Goal: Task Accomplishment & Management: Manage account settings

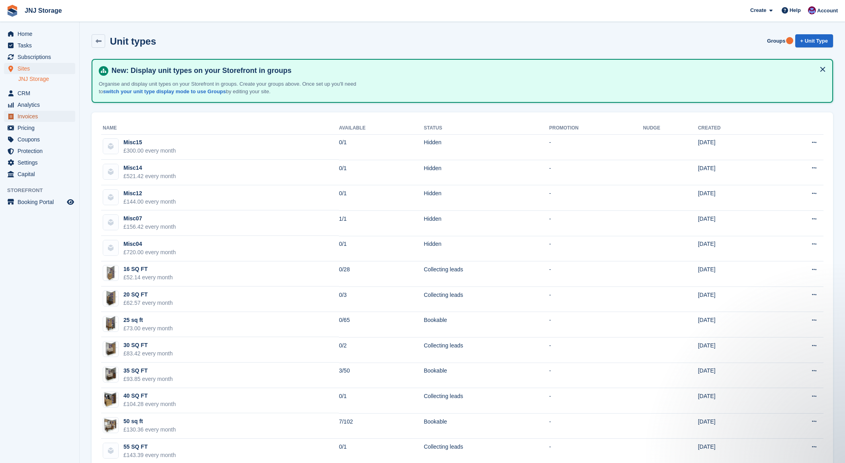
click at [39, 121] on span "Invoices" at bounding box center [42, 116] width 48 height 11
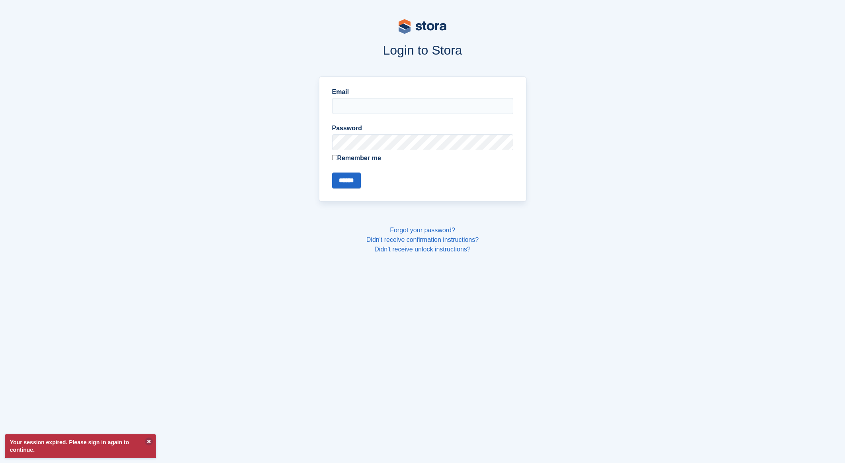
type input "**********"
click at [351, 182] on input "******" at bounding box center [346, 180] width 29 height 16
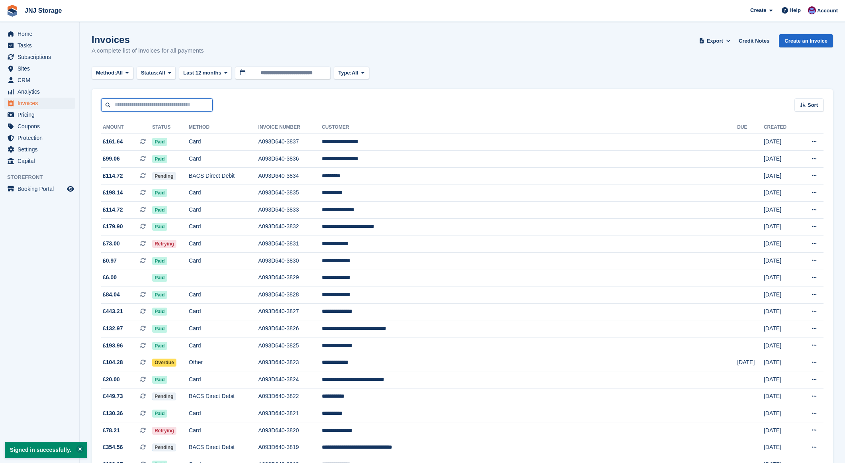
click at [184, 107] on input "text" at bounding box center [156, 104] width 111 height 13
type input "****"
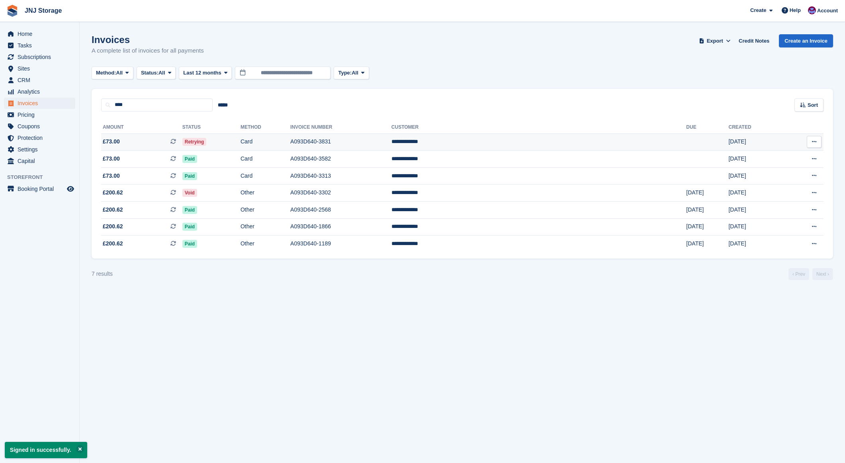
click at [171, 145] on span "£73.00 This is a recurring subscription invoice." at bounding box center [141, 141] width 81 height 8
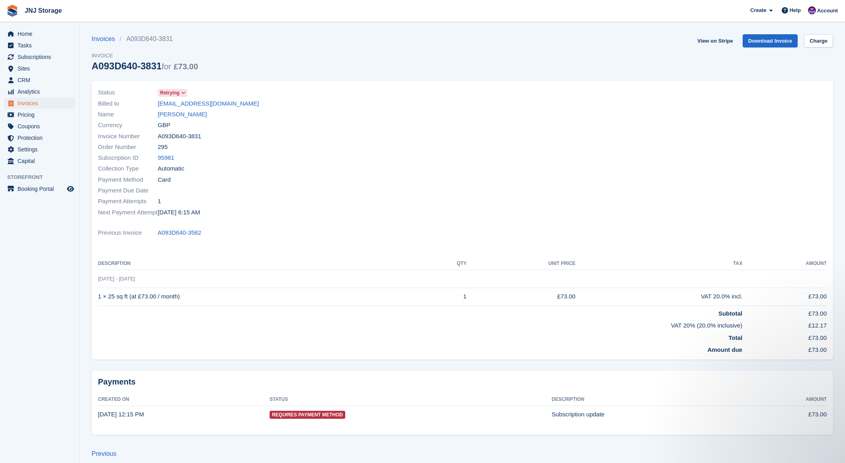
click at [177, 95] on span "Retrying" at bounding box center [170, 92] width 20 height 7
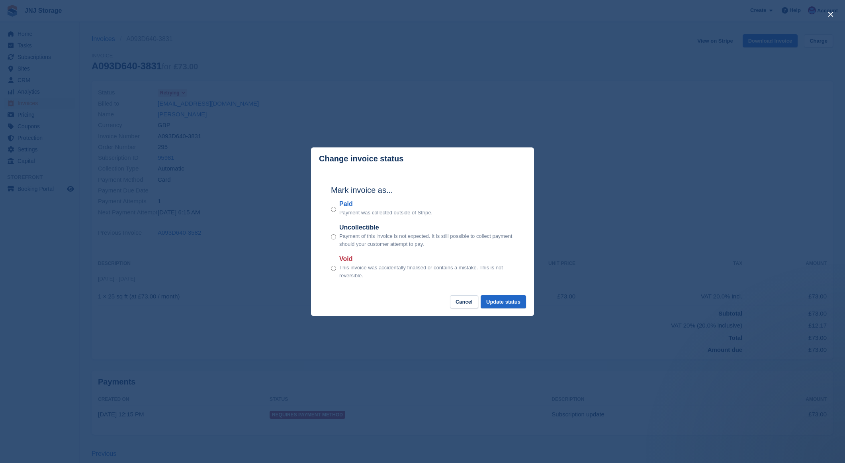
click at [337, 210] on div "Paid Payment was collected outside of Stripe." at bounding box center [422, 208] width 183 height 18
click at [501, 299] on button "Update status" at bounding box center [502, 301] width 45 height 13
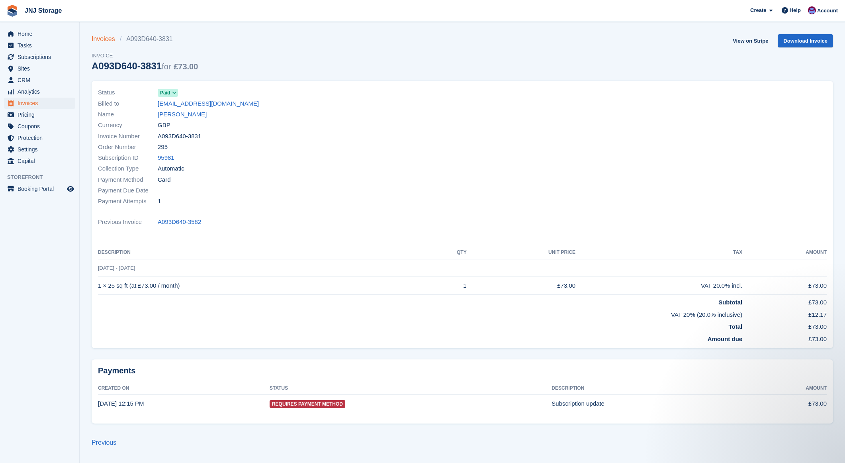
click at [110, 36] on link "Invoices" at bounding box center [106, 39] width 28 height 10
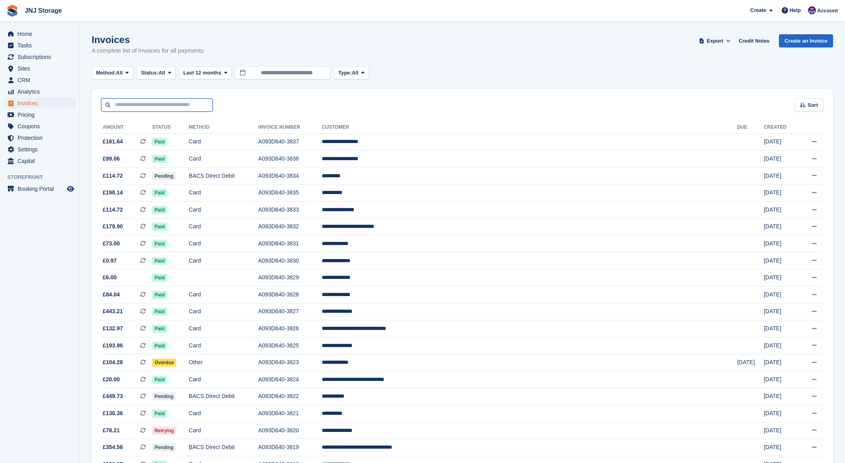
click at [168, 101] on input "text" at bounding box center [156, 104] width 111 height 13
type input "*******"
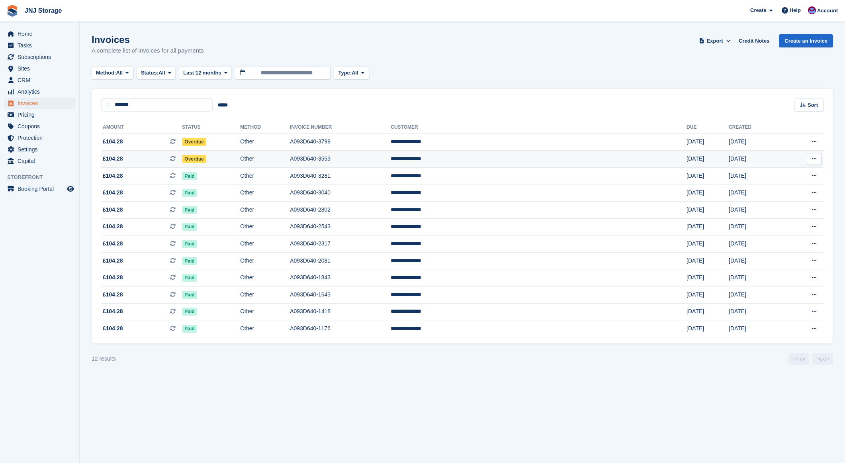
click at [162, 163] on td "£104.28 This is a recurring subscription invoice." at bounding box center [141, 158] width 81 height 17
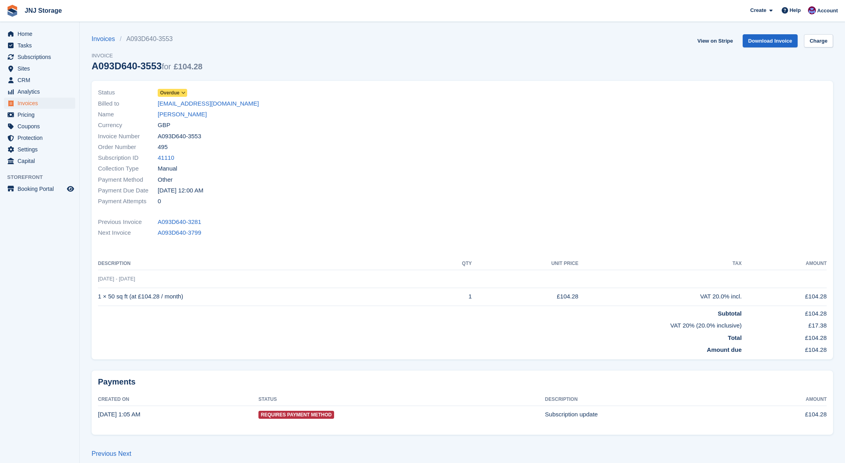
click at [182, 93] on span at bounding box center [183, 93] width 6 height 6
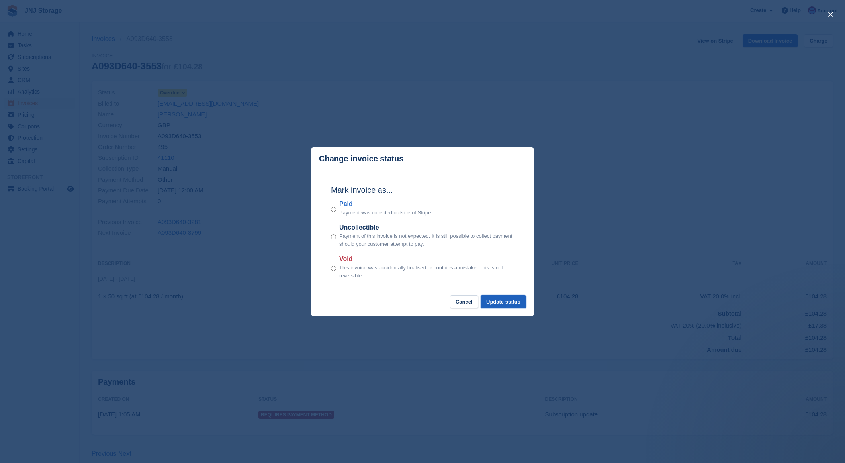
click at [511, 303] on button "Update status" at bounding box center [502, 301] width 45 height 13
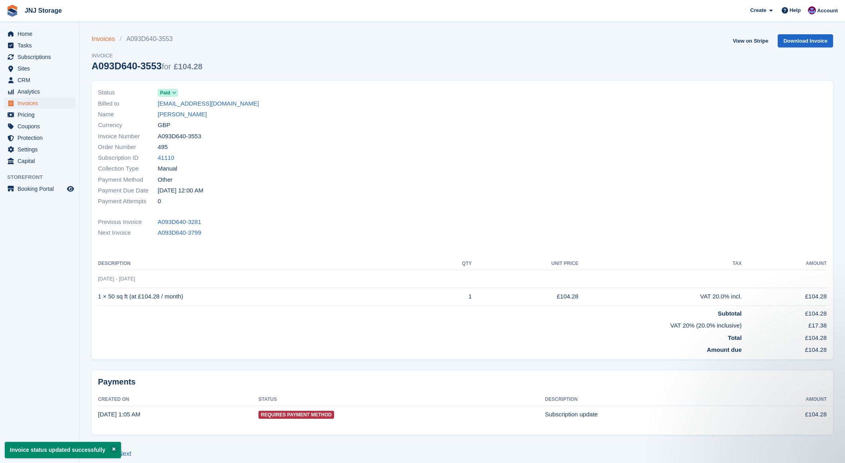
click at [105, 38] on link "Invoices" at bounding box center [106, 39] width 28 height 10
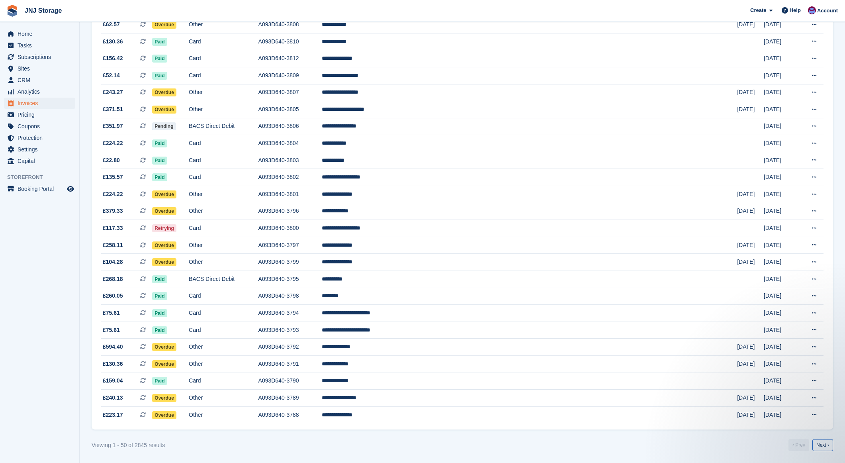
click at [824, 447] on link "Next ›" at bounding box center [822, 445] width 21 height 12
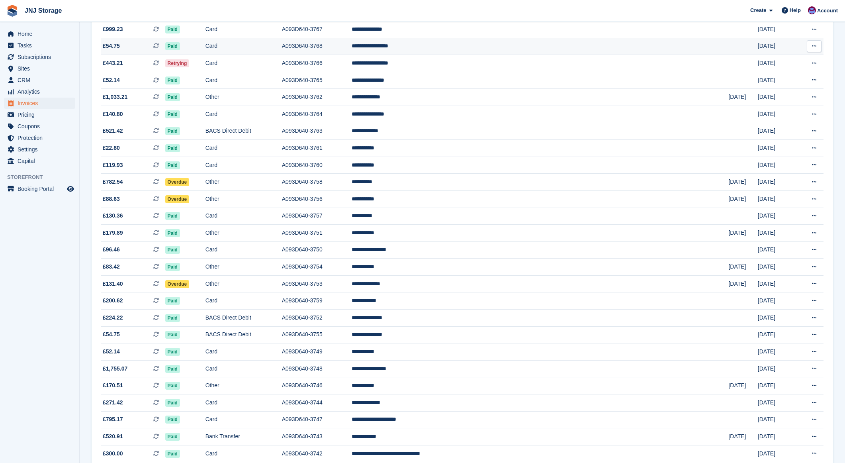
scroll to position [359, 0]
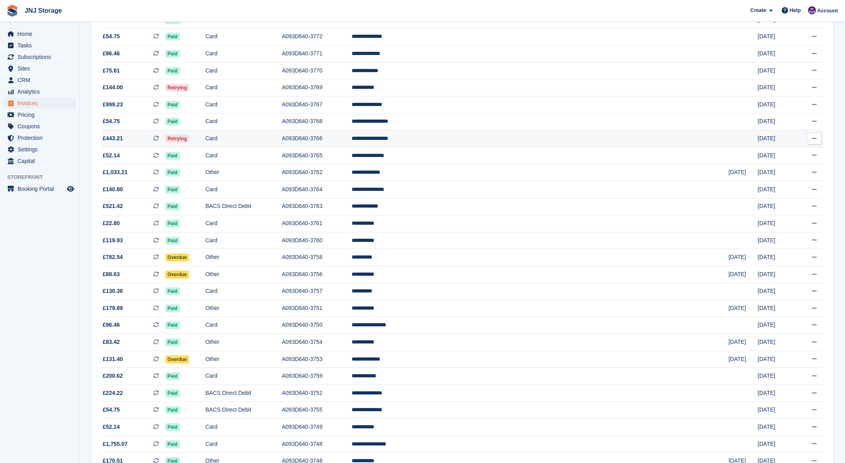
click at [157, 137] on span "£443.21 This is a recurring subscription invoice." at bounding box center [133, 138] width 64 height 8
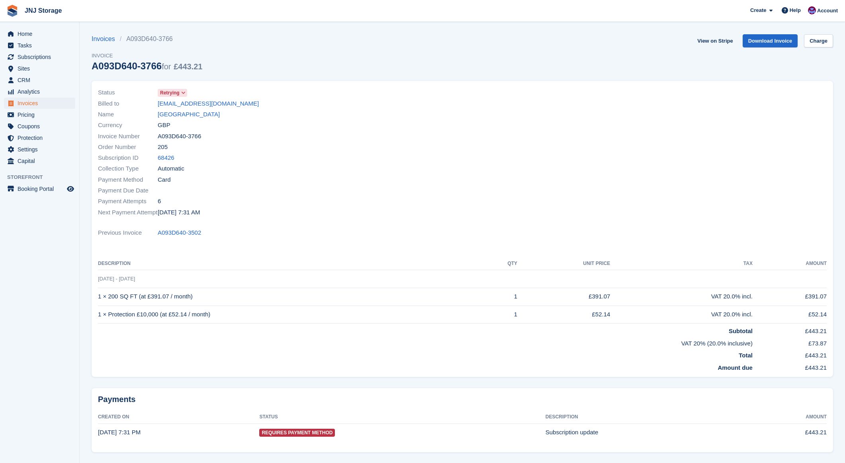
click at [180, 93] on span "Retrying" at bounding box center [170, 92] width 20 height 7
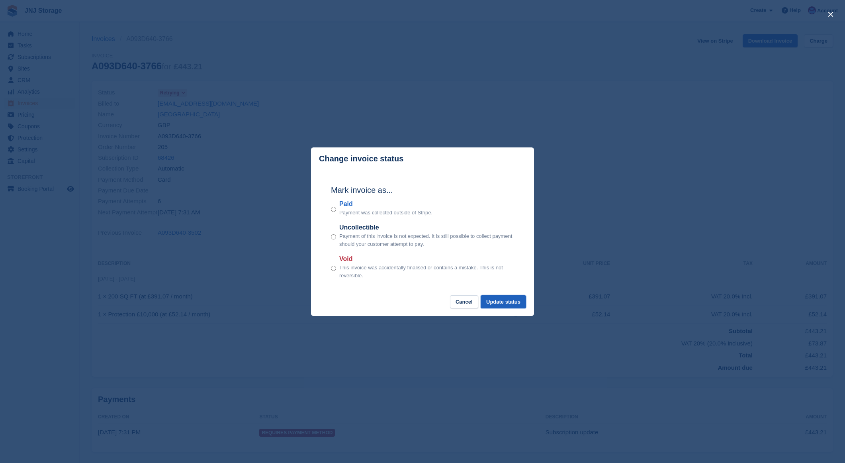
click at [495, 302] on button "Update status" at bounding box center [502, 301] width 45 height 13
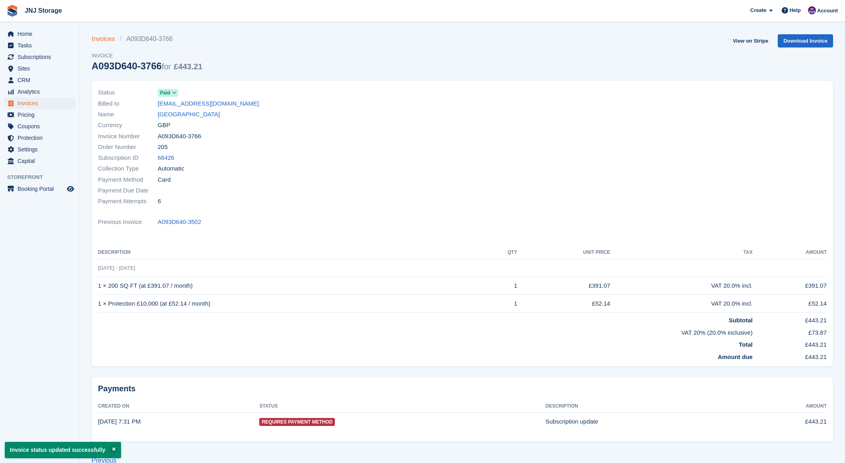
click at [102, 41] on link "Invoices" at bounding box center [106, 39] width 28 height 10
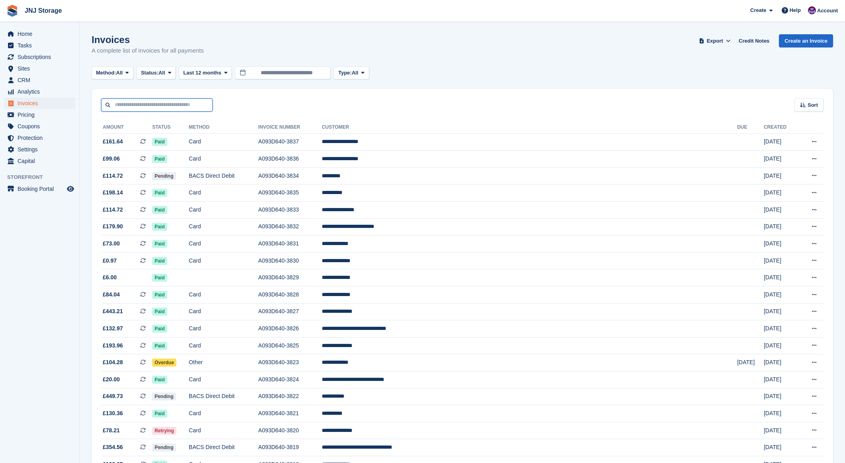
click at [142, 106] on input "text" at bounding box center [156, 104] width 111 height 13
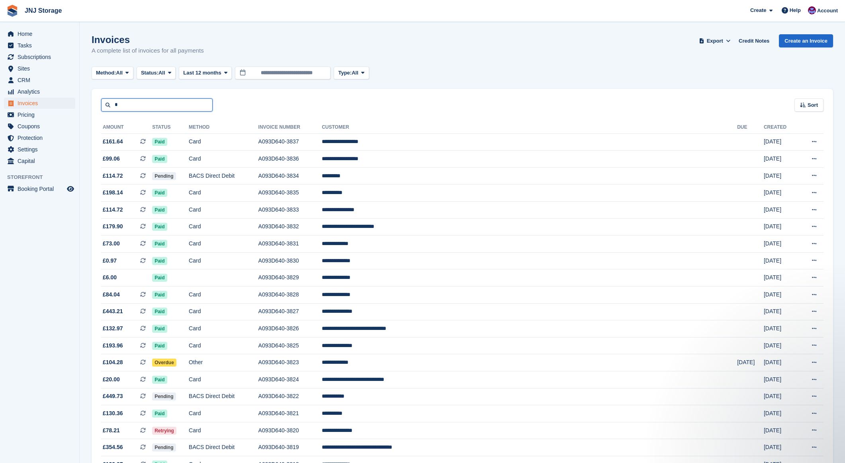
type input "*******"
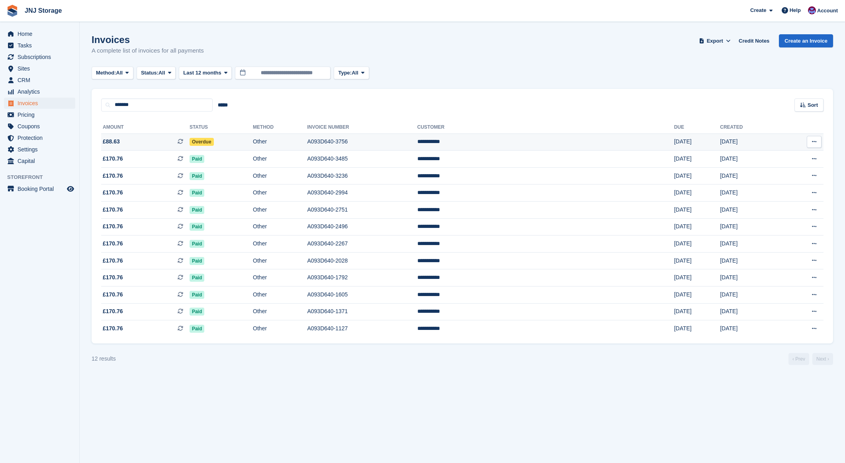
click at [146, 137] on td "£88.63 This is a recurring subscription invoice." at bounding box center [145, 141] width 88 height 17
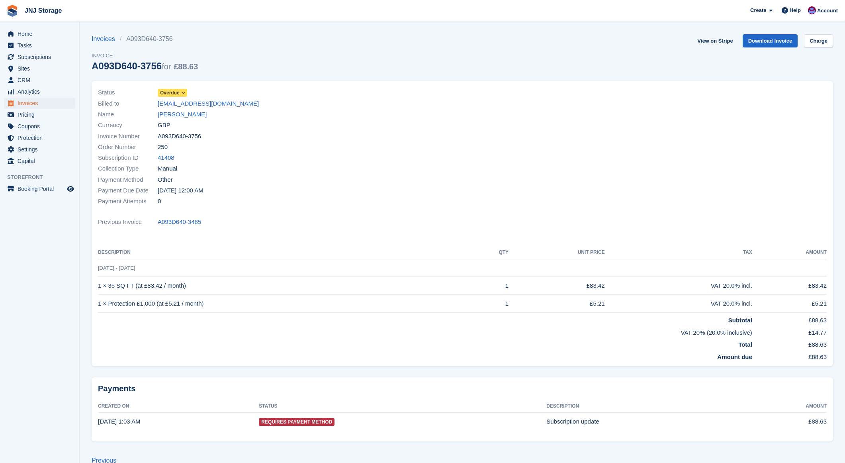
click at [172, 94] on span "Overdue" at bounding box center [170, 92] width 20 height 7
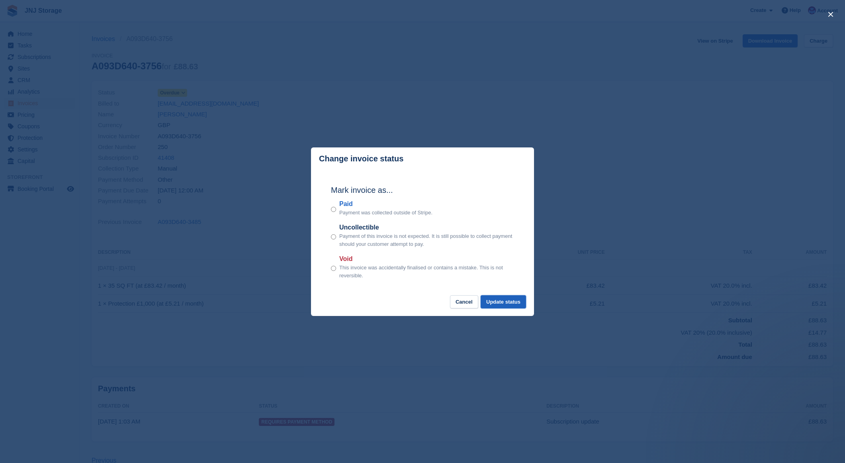
drag, startPoint x: 503, startPoint y: 302, endPoint x: 507, endPoint y: 300, distance: 4.3
click at [504, 301] on button "Update status" at bounding box center [502, 301] width 45 height 13
